Goal: Task Accomplishment & Management: Use online tool/utility

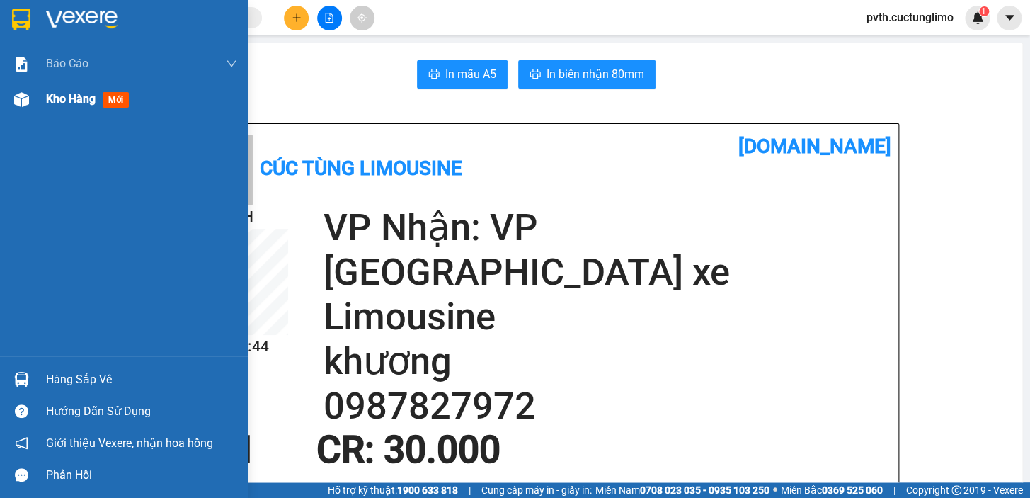
click at [33, 96] on div at bounding box center [21, 99] width 25 height 25
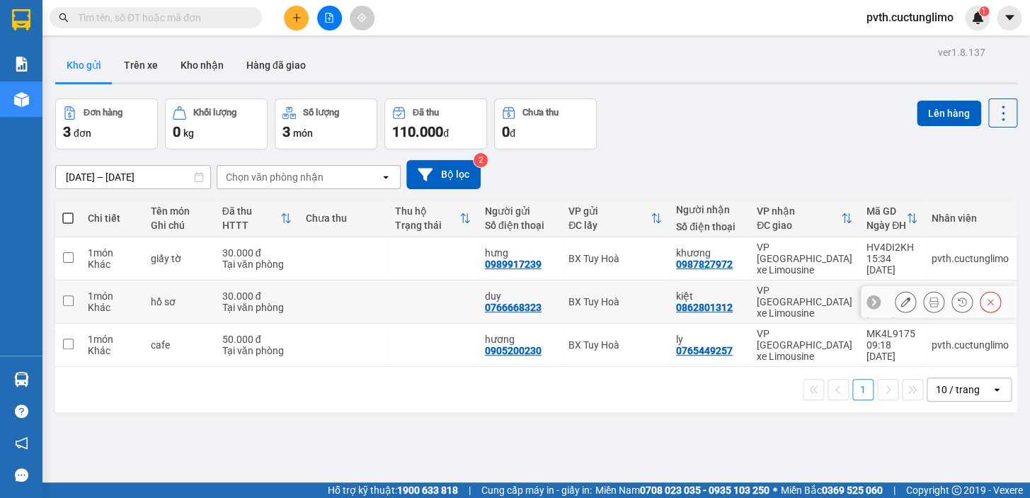
click at [67, 295] on input "checkbox" at bounding box center [68, 300] width 11 height 11
checkbox input "true"
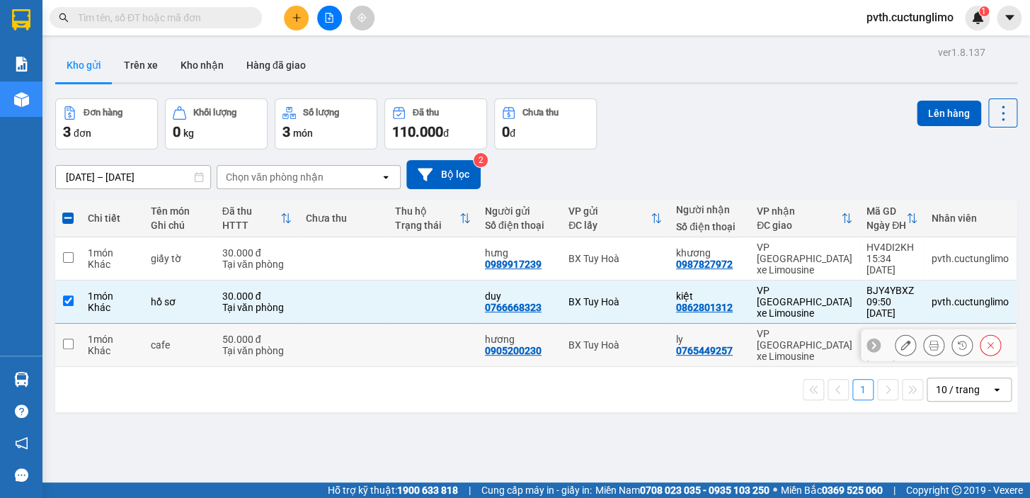
click at [69, 339] on input "checkbox" at bounding box center [68, 344] width 11 height 11
checkbox input "true"
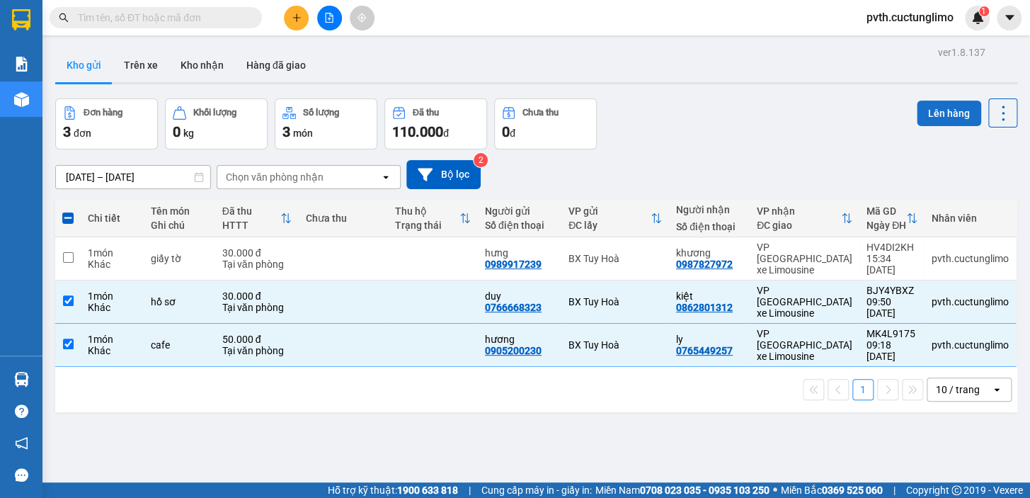
click at [928, 115] on button "Lên hàng" at bounding box center [949, 113] width 64 height 25
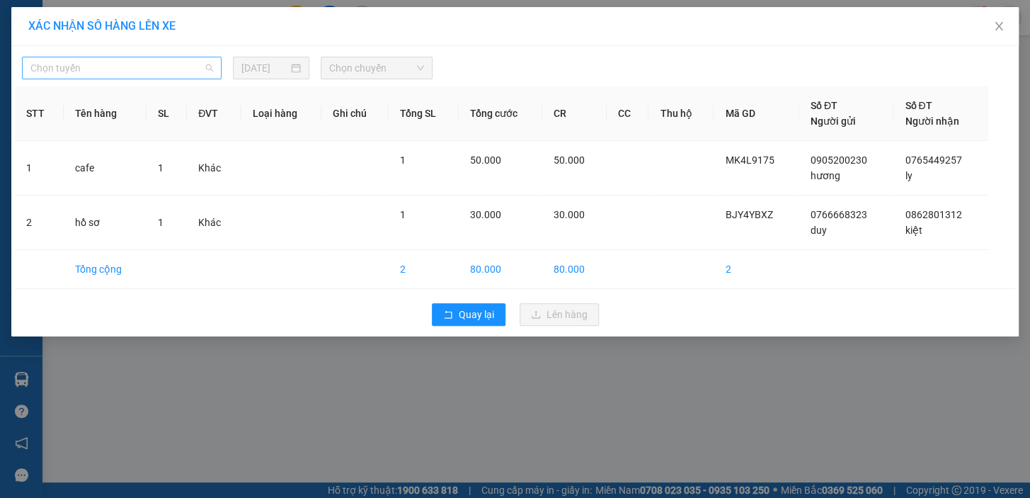
click at [136, 61] on span "Chọn tuyến" at bounding box center [121, 67] width 183 height 21
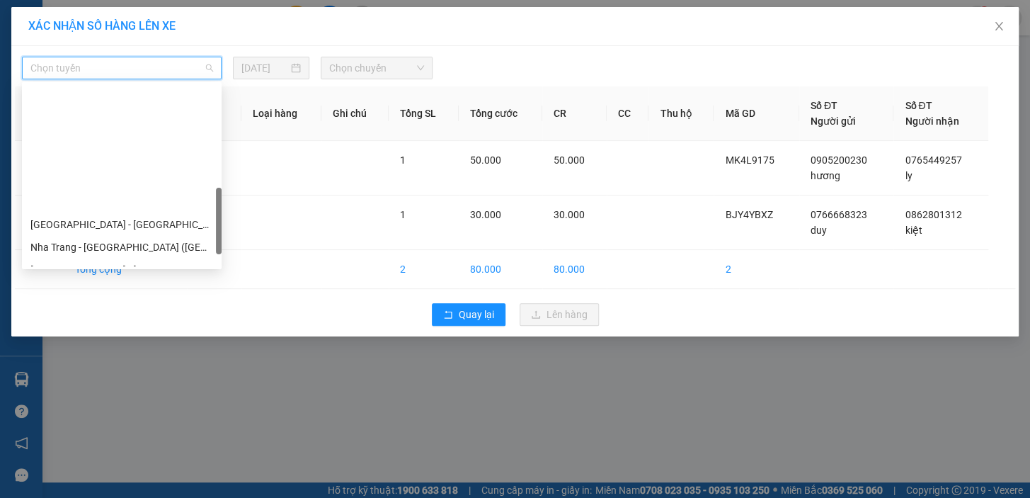
scroll to position [430, 0]
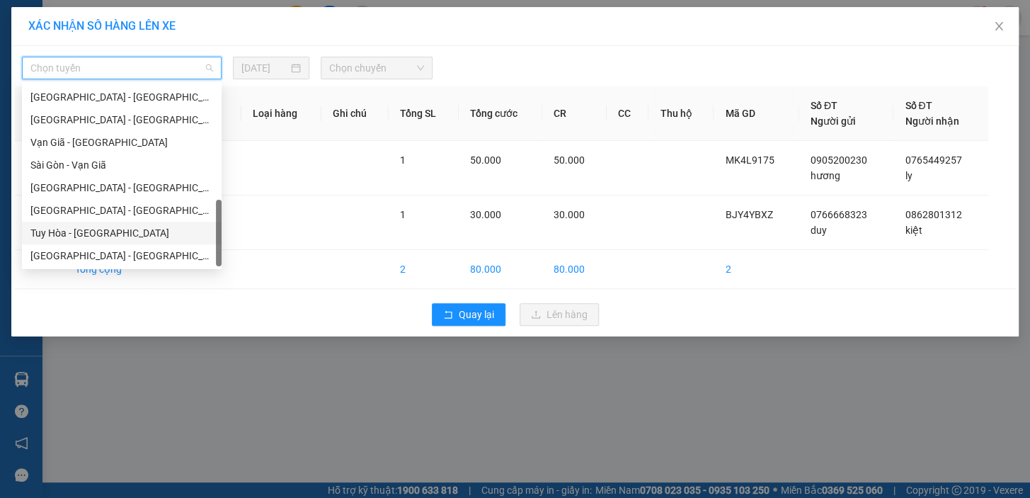
click at [106, 229] on div "Tuy Hòa - [GEOGRAPHIC_DATA]" at bounding box center [121, 233] width 183 height 16
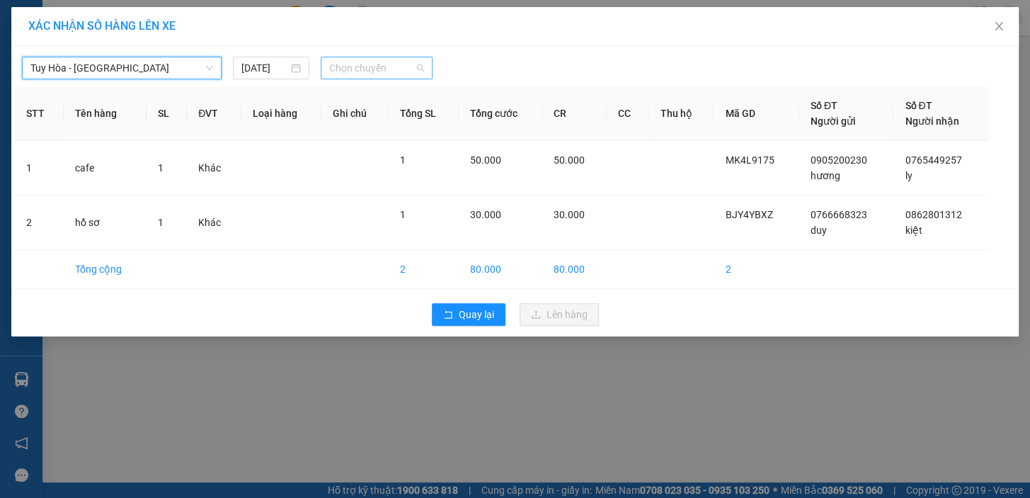
click at [339, 67] on span "Chọn chuyến" at bounding box center [376, 67] width 95 height 21
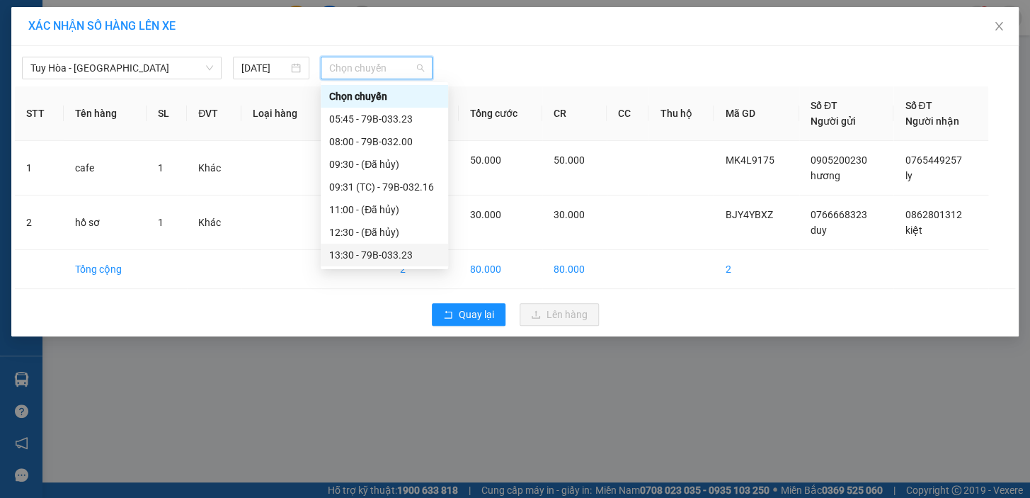
click at [363, 258] on div "13:30 - 79B-033.23" at bounding box center [384, 255] width 110 height 16
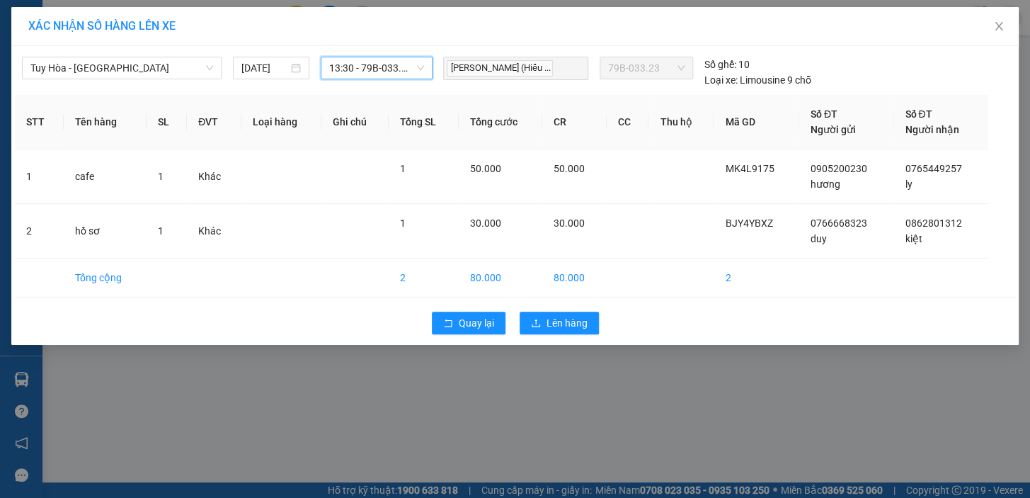
click at [558, 335] on div "Quay lại Lên hàng" at bounding box center [515, 323] width 1001 height 37
click at [559, 327] on span "Lên hàng" at bounding box center [567, 323] width 41 height 16
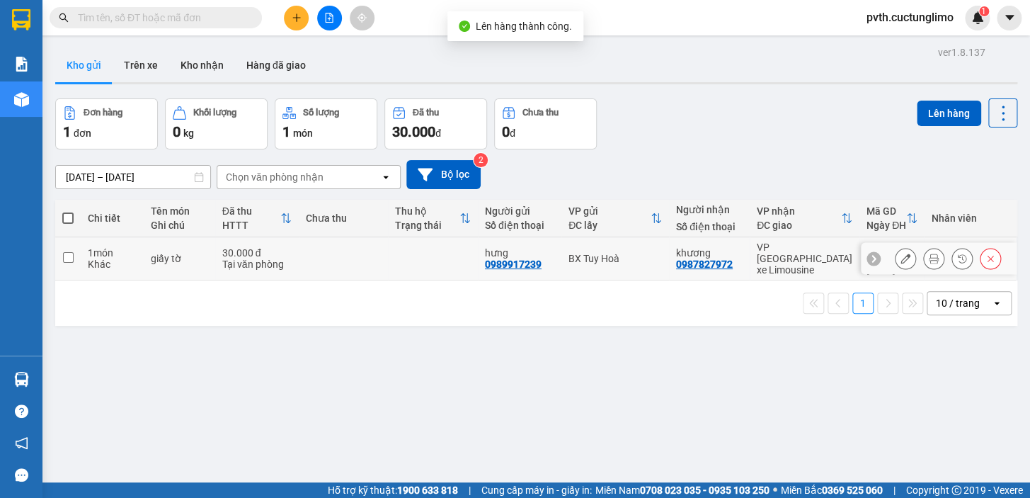
click at [64, 252] on input "checkbox" at bounding box center [68, 257] width 11 height 11
checkbox input "true"
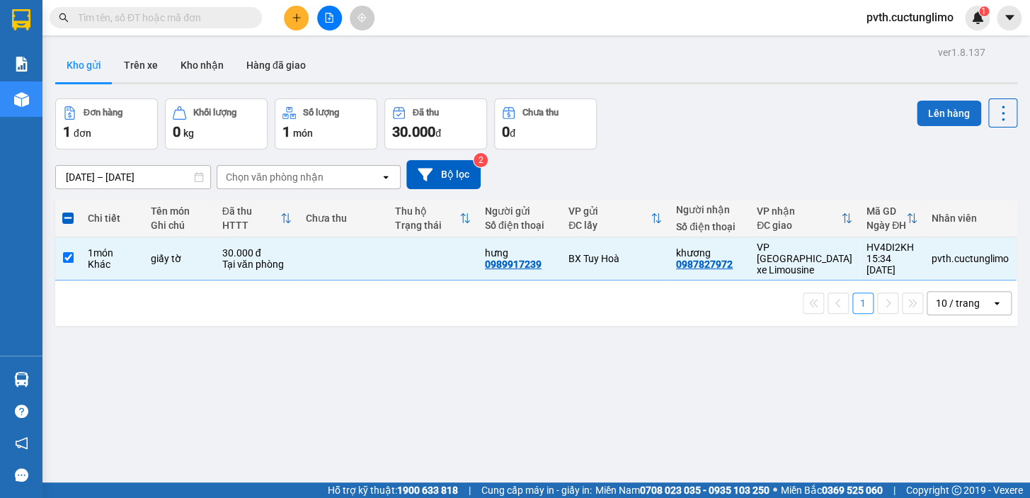
click at [917, 115] on button "Lên hàng" at bounding box center [949, 113] width 64 height 25
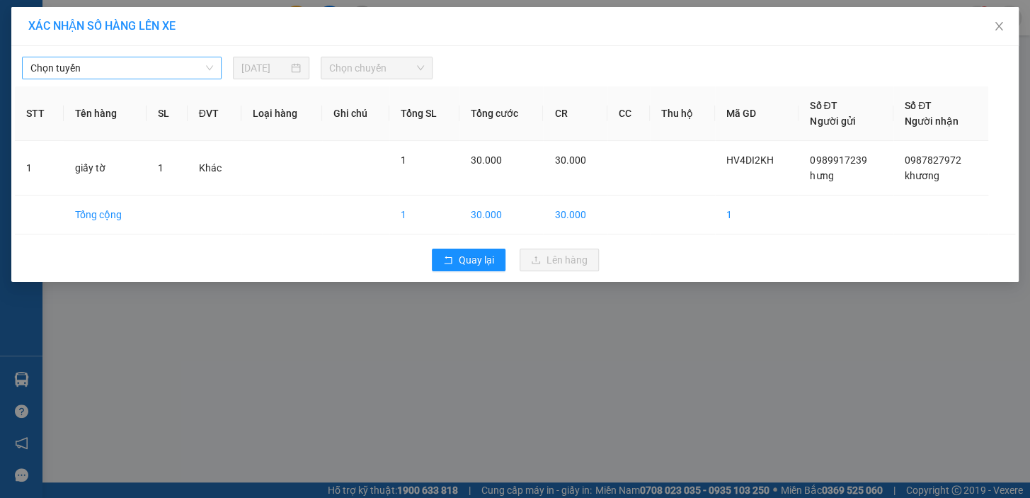
click at [203, 61] on span "Chọn tuyến" at bounding box center [121, 67] width 183 height 21
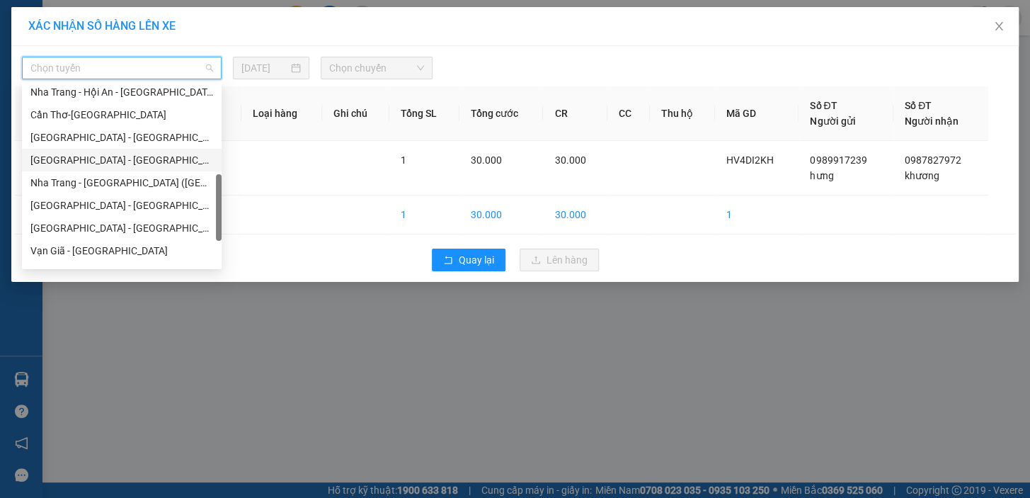
scroll to position [430, 0]
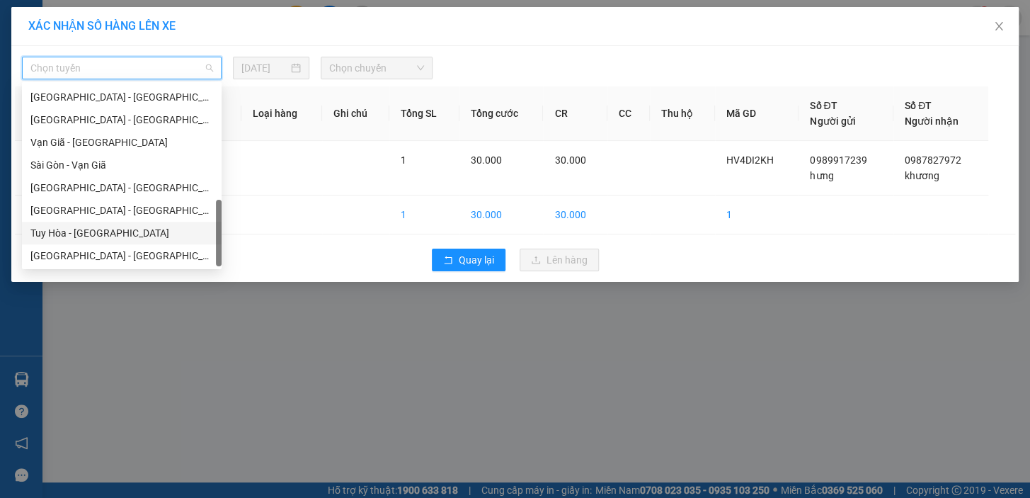
click at [64, 229] on div "Tuy Hòa - [GEOGRAPHIC_DATA]" at bounding box center [121, 233] width 183 height 16
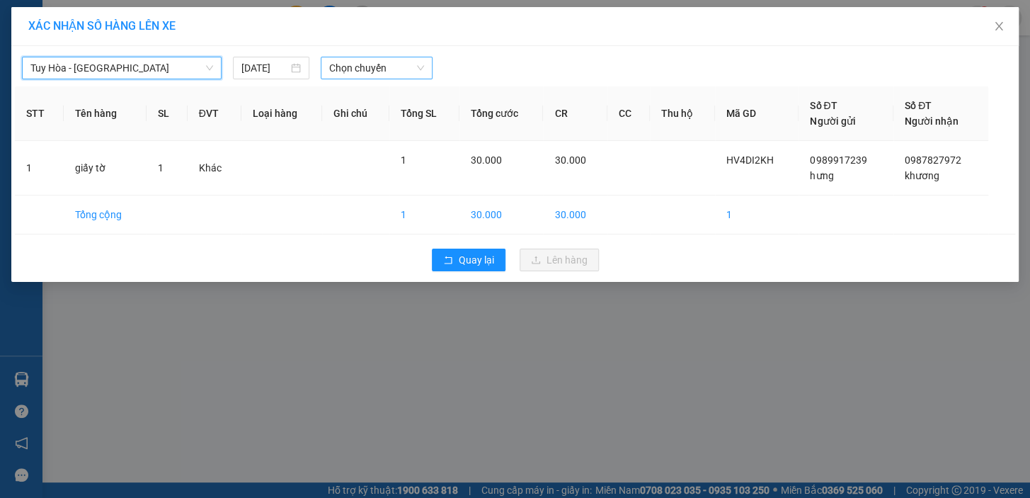
click at [392, 63] on span "Chọn chuyến" at bounding box center [376, 67] width 95 height 21
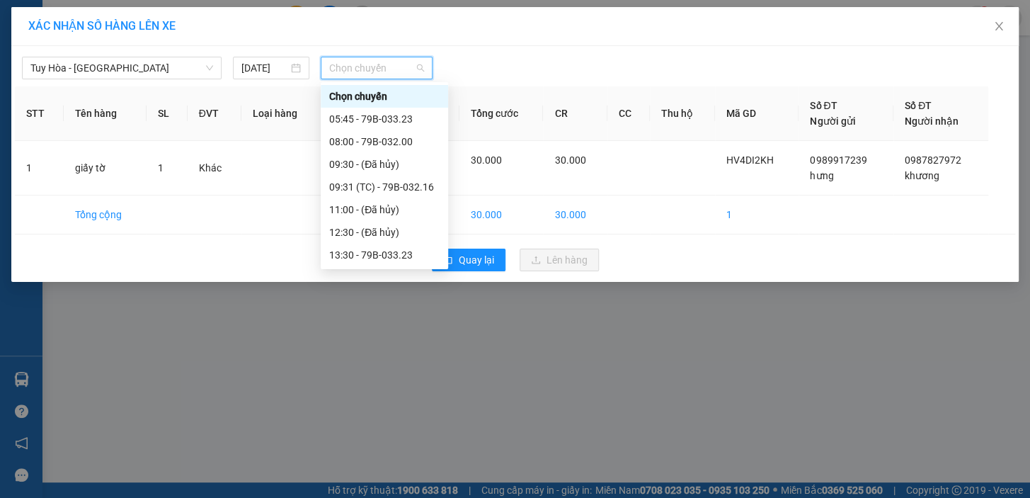
scroll to position [45, 0]
click at [407, 252] on div "17:00 - 79B-032.16" at bounding box center [384, 256] width 110 height 16
